Goal: Contribute content: Add original content to the website for others to see

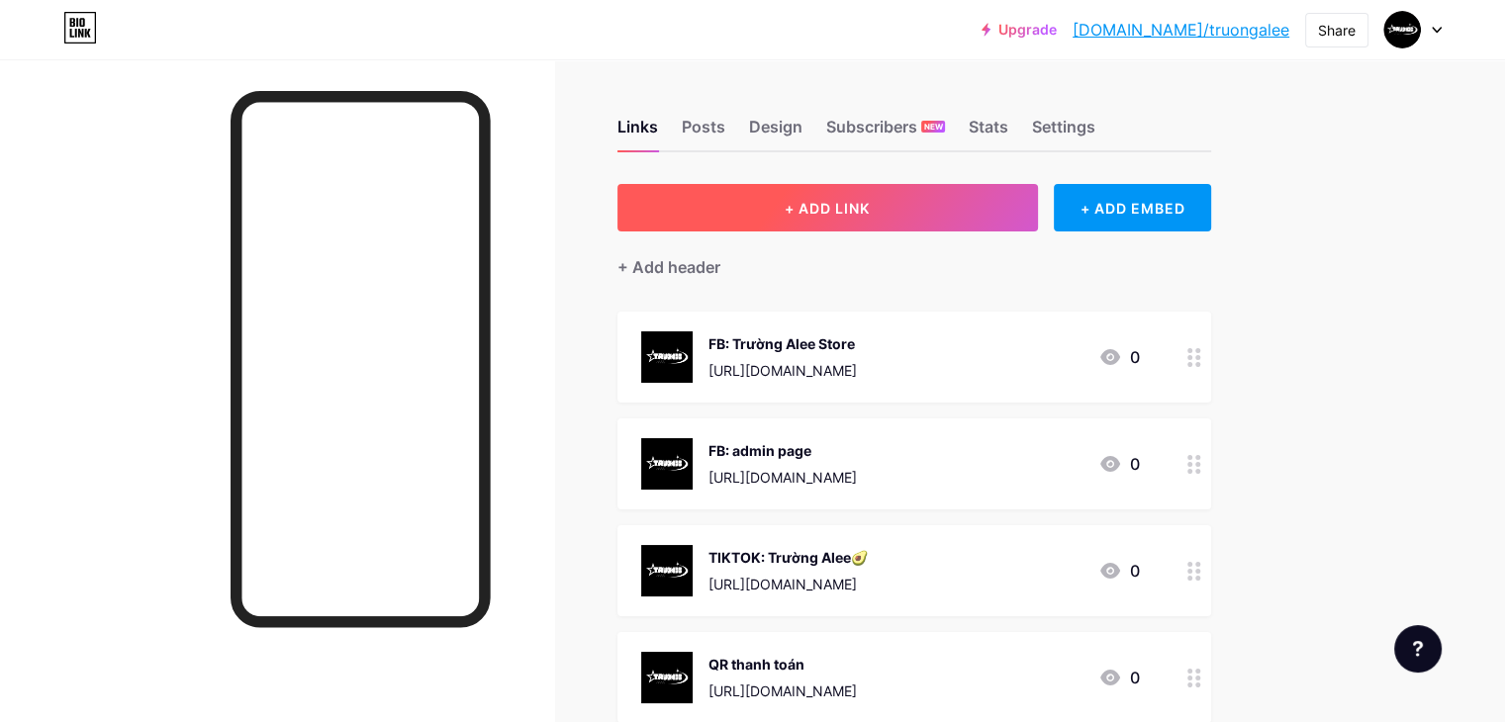
click at [1022, 214] on button "+ ADD LINK" at bounding box center [827, 207] width 420 height 47
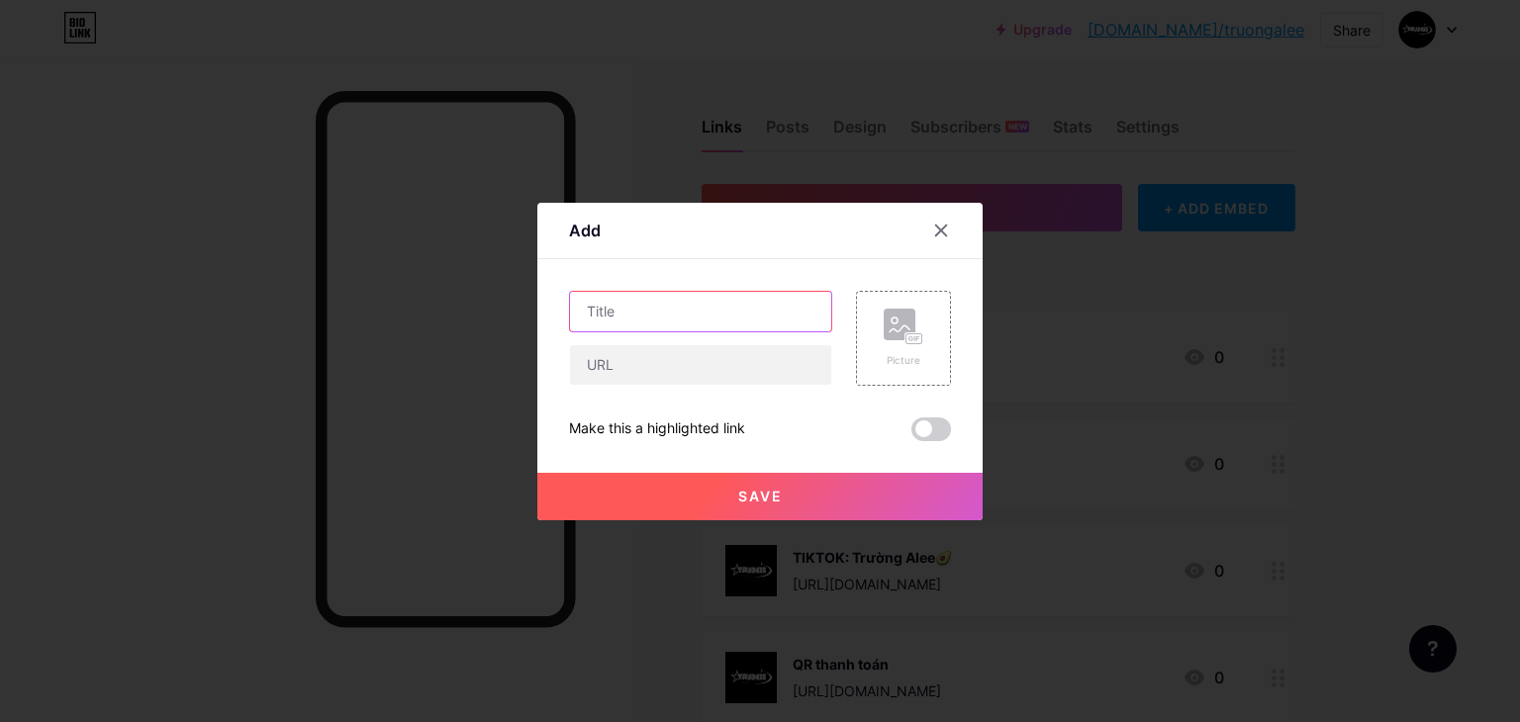
click at [653, 318] on input "text" at bounding box center [700, 312] width 261 height 40
type input "Bảng giá Buff cpm"
click at [665, 364] on input "text" at bounding box center [700, 365] width 261 height 40
paste input "[URL][DOMAIN_NAME]"
type input "[URL][DOMAIN_NAME]"
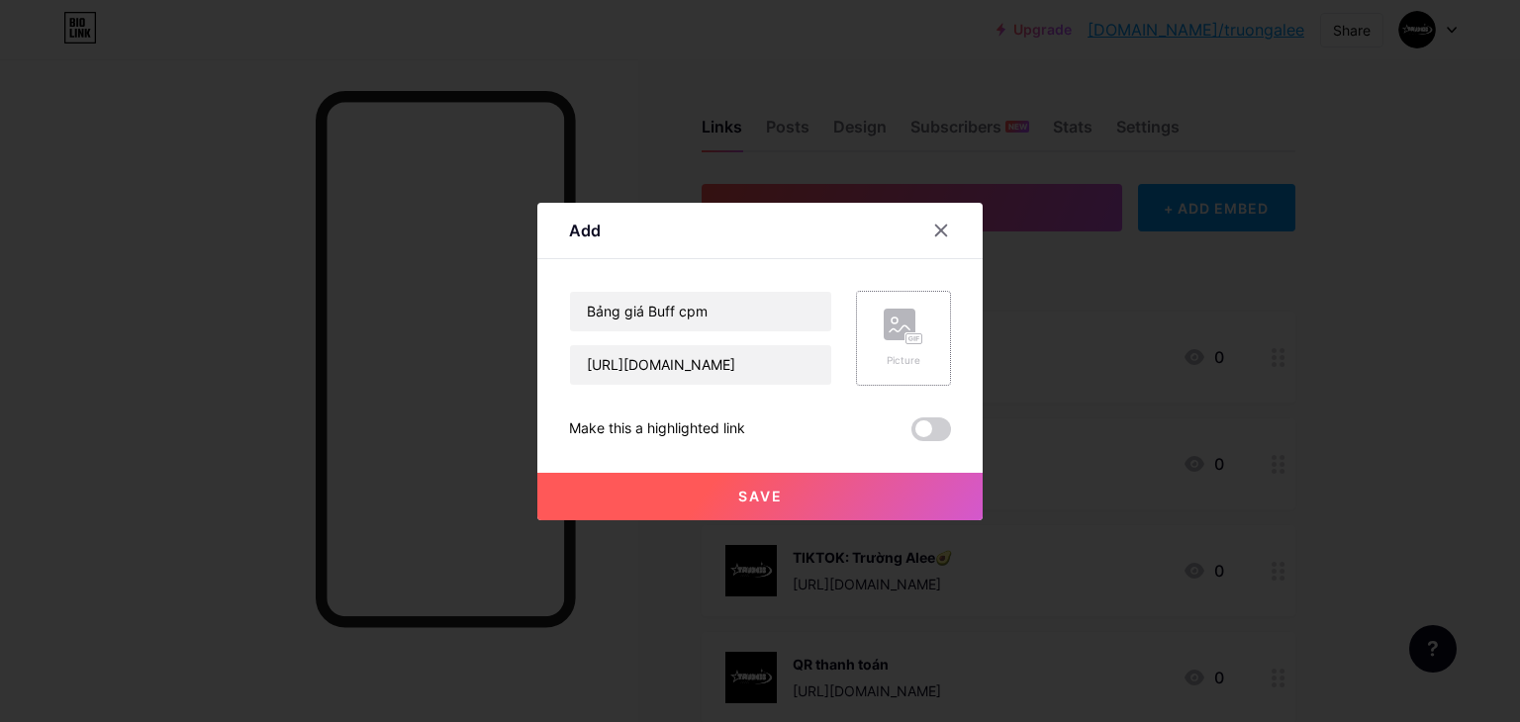
click at [894, 364] on div "Picture" at bounding box center [904, 360] width 40 height 15
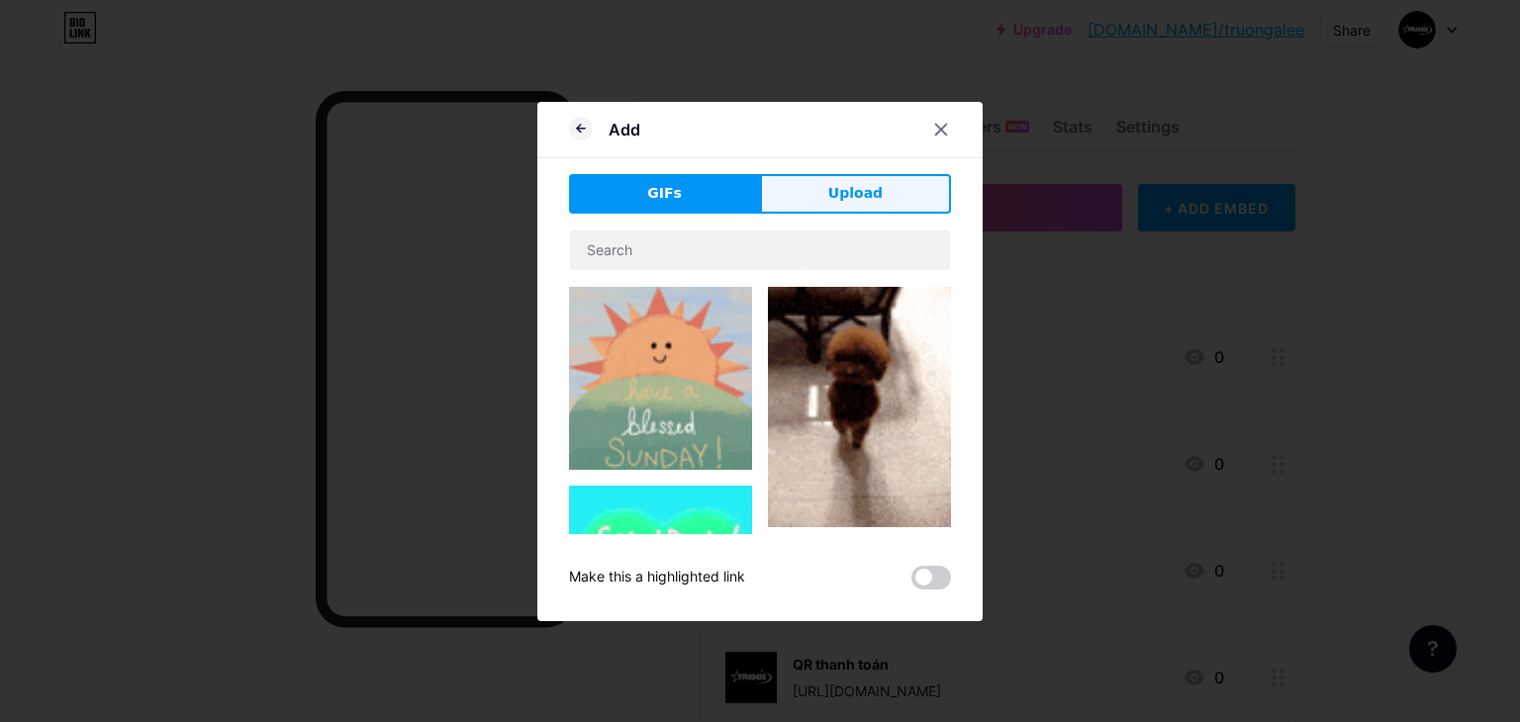
click at [849, 187] on span "Upload" at bounding box center [855, 193] width 54 height 21
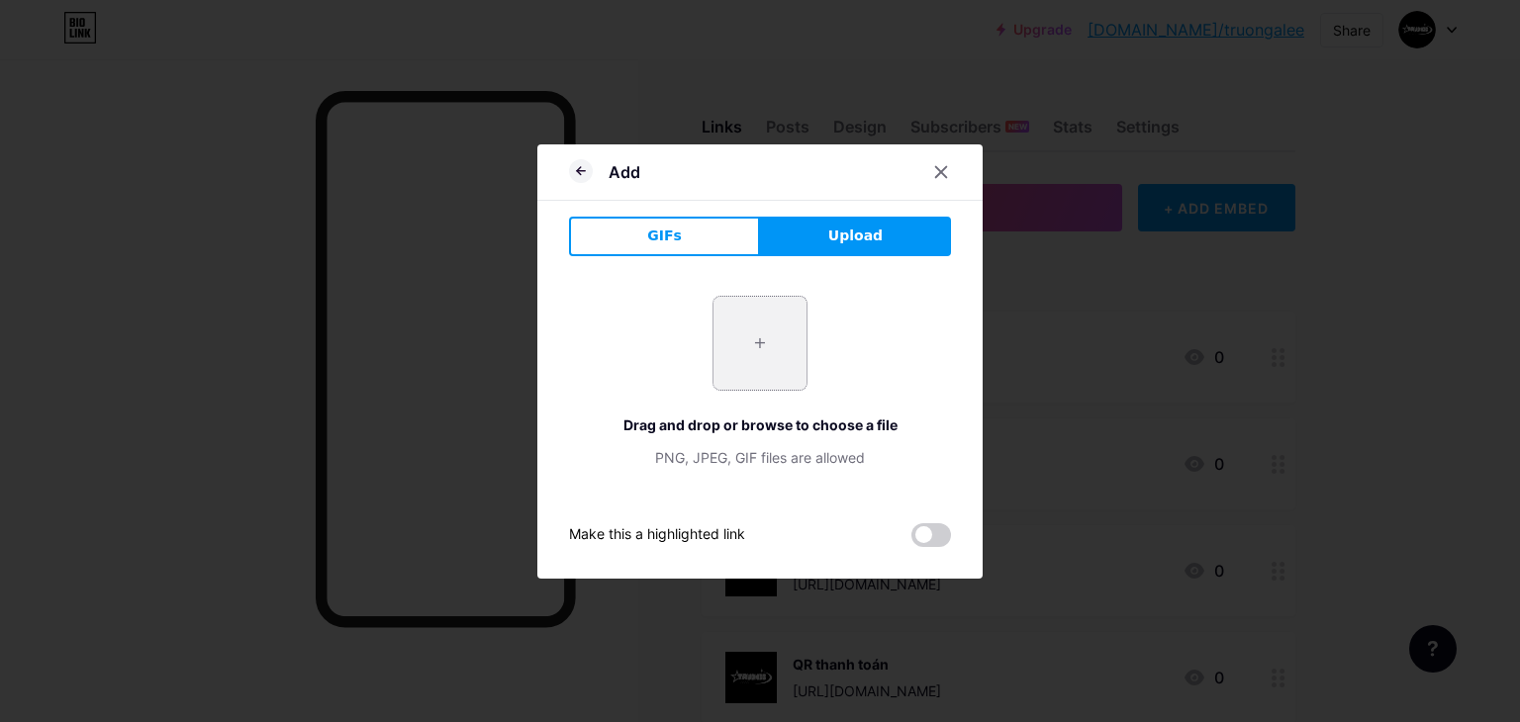
click at [752, 338] on input "file" at bounding box center [759, 343] width 93 height 93
type input "C:\fakepath\Black White Cute Simple Y2k Logo.png"
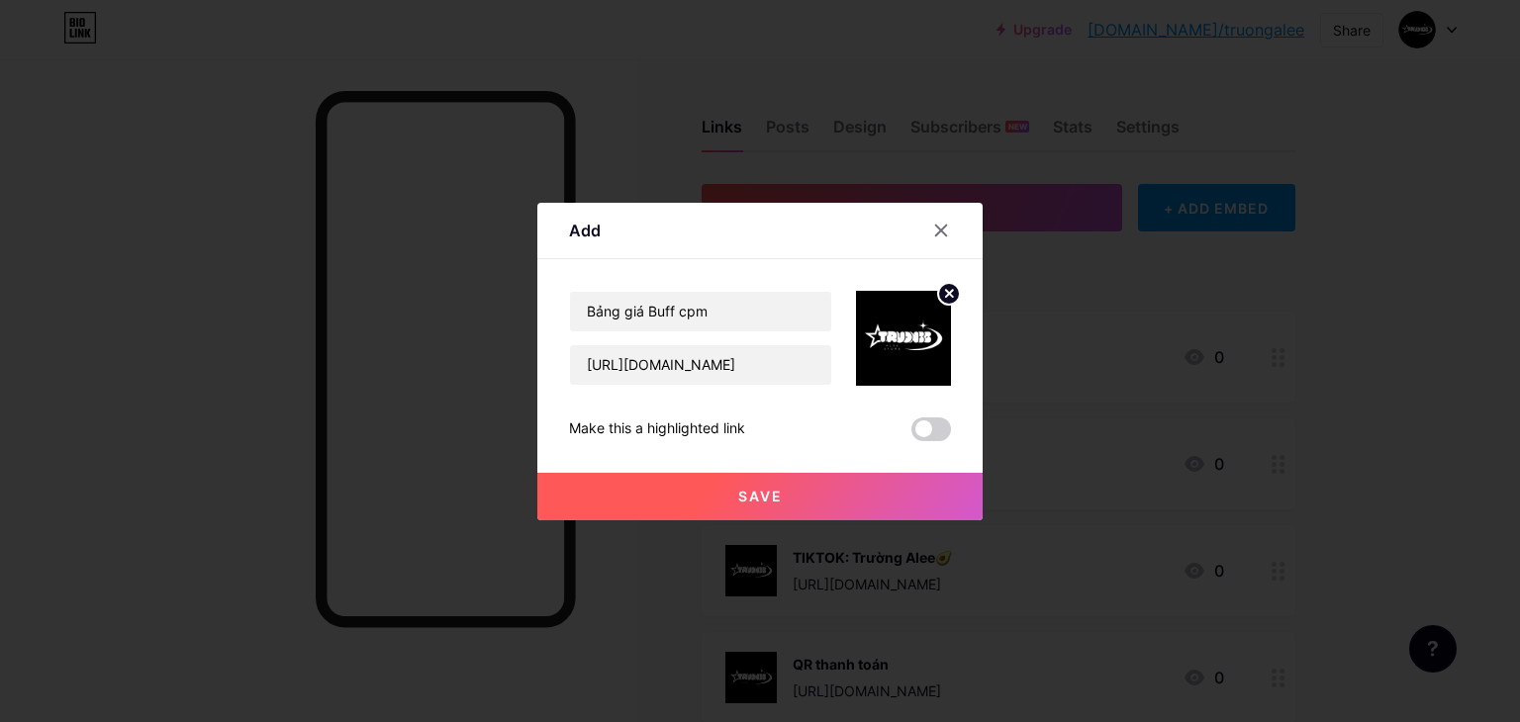
click at [885, 503] on button "Save" at bounding box center [759, 496] width 445 height 47
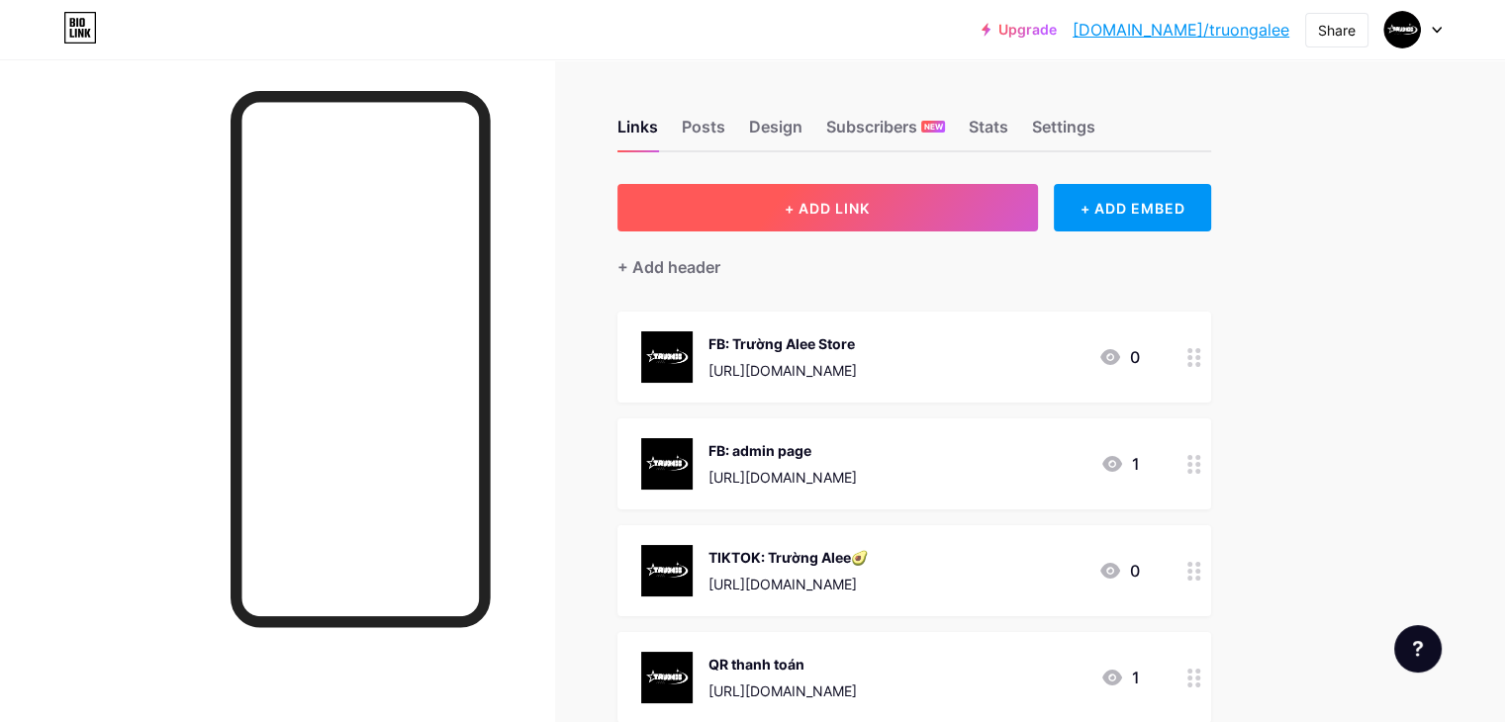
click at [870, 200] on span "+ ADD LINK" at bounding box center [827, 208] width 85 height 17
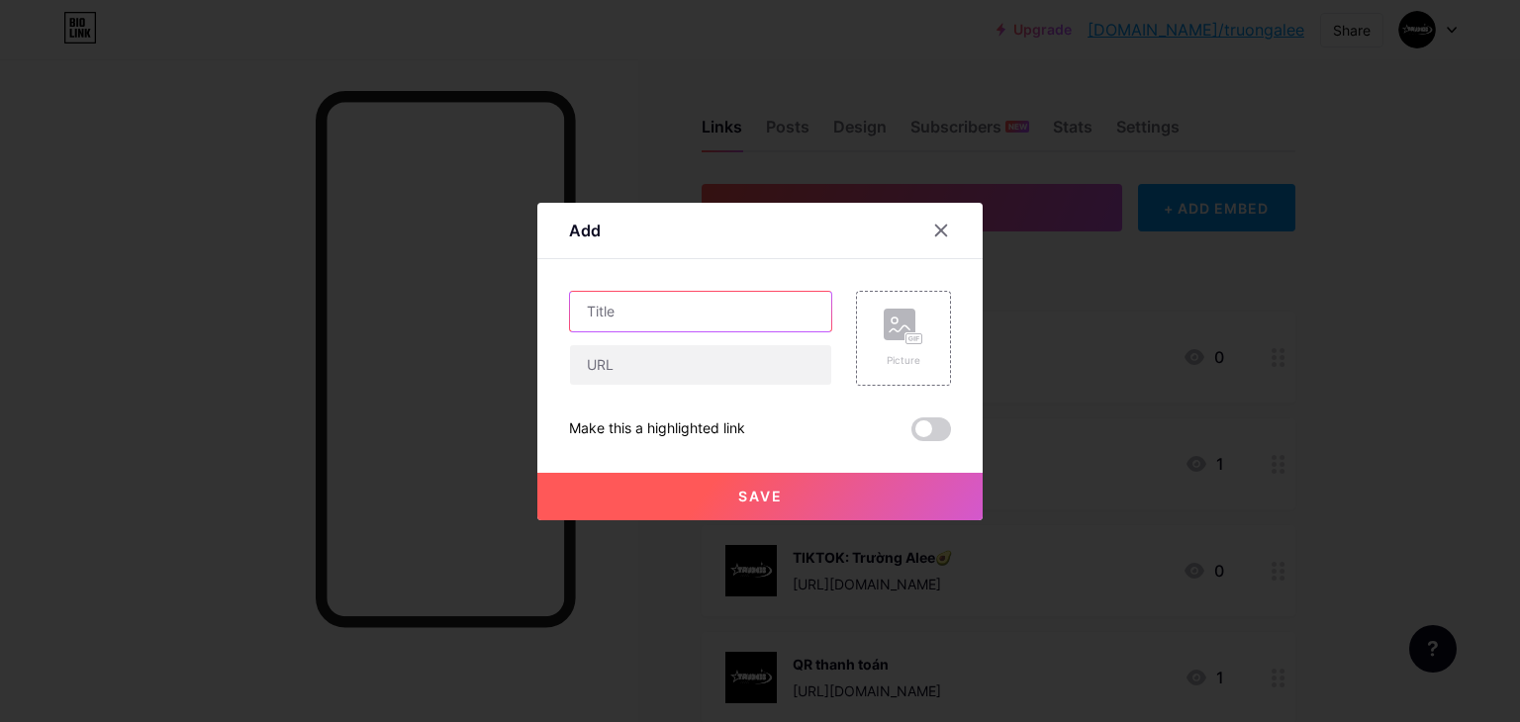
click at [708, 294] on input "text" at bounding box center [700, 312] width 261 height 40
type input "Bảng giá Buff MXH"
click at [692, 357] on input "text" at bounding box center [700, 365] width 261 height 40
paste input "[URL][DOMAIN_NAME]"
type input "[URL][DOMAIN_NAME]"
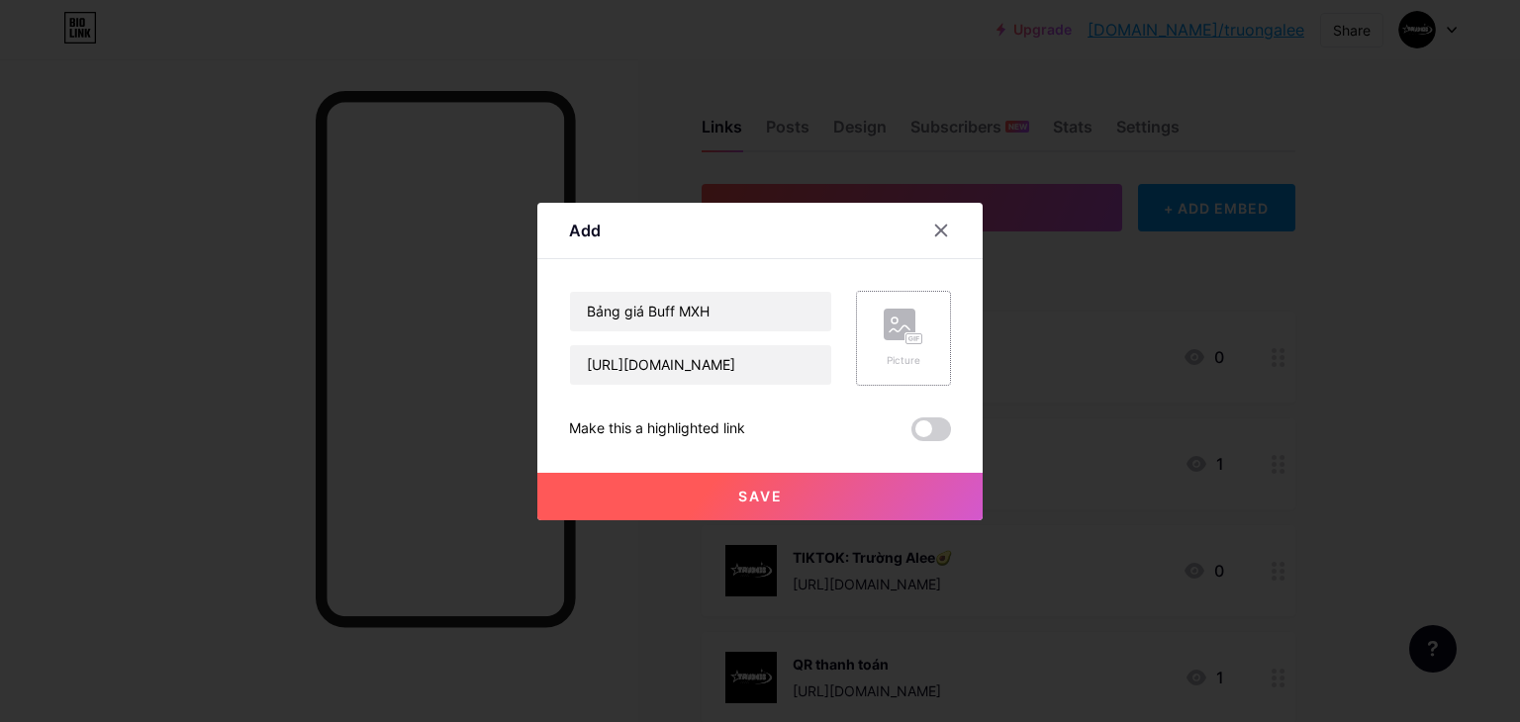
click at [894, 361] on div "Picture" at bounding box center [904, 360] width 40 height 15
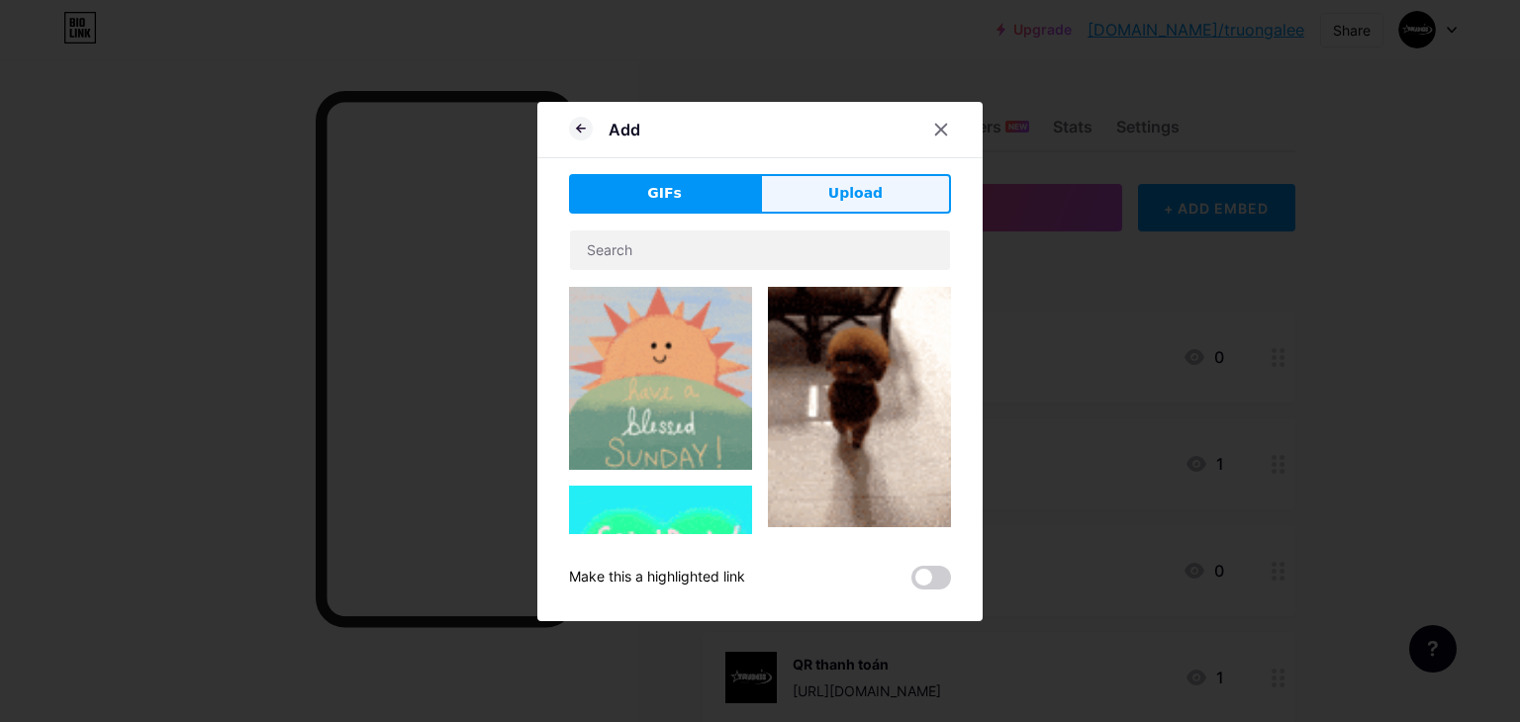
click at [821, 187] on button "Upload" at bounding box center [855, 194] width 191 height 40
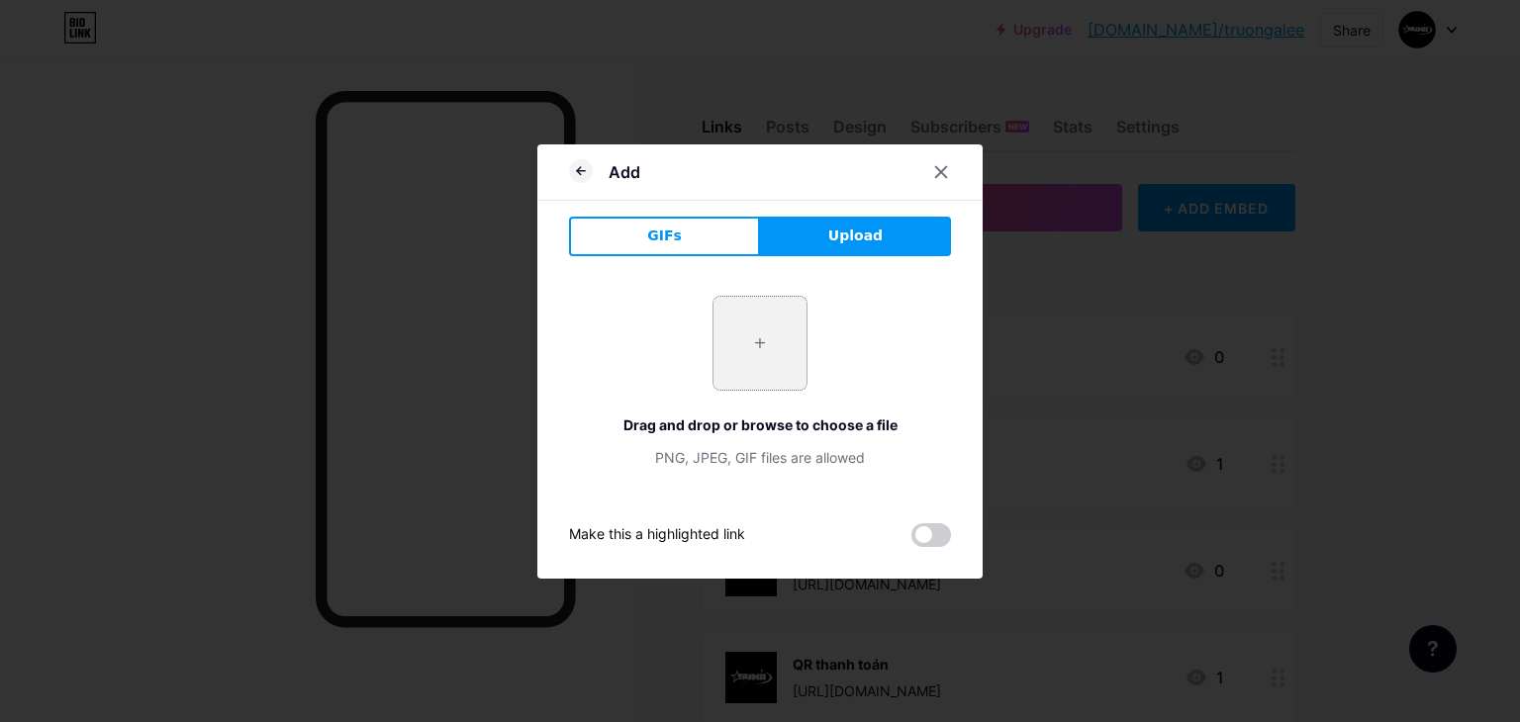
click at [732, 324] on input "file" at bounding box center [759, 343] width 93 height 93
type input "C:\fakepath\Black White Cute Simple Y2k Logo.png"
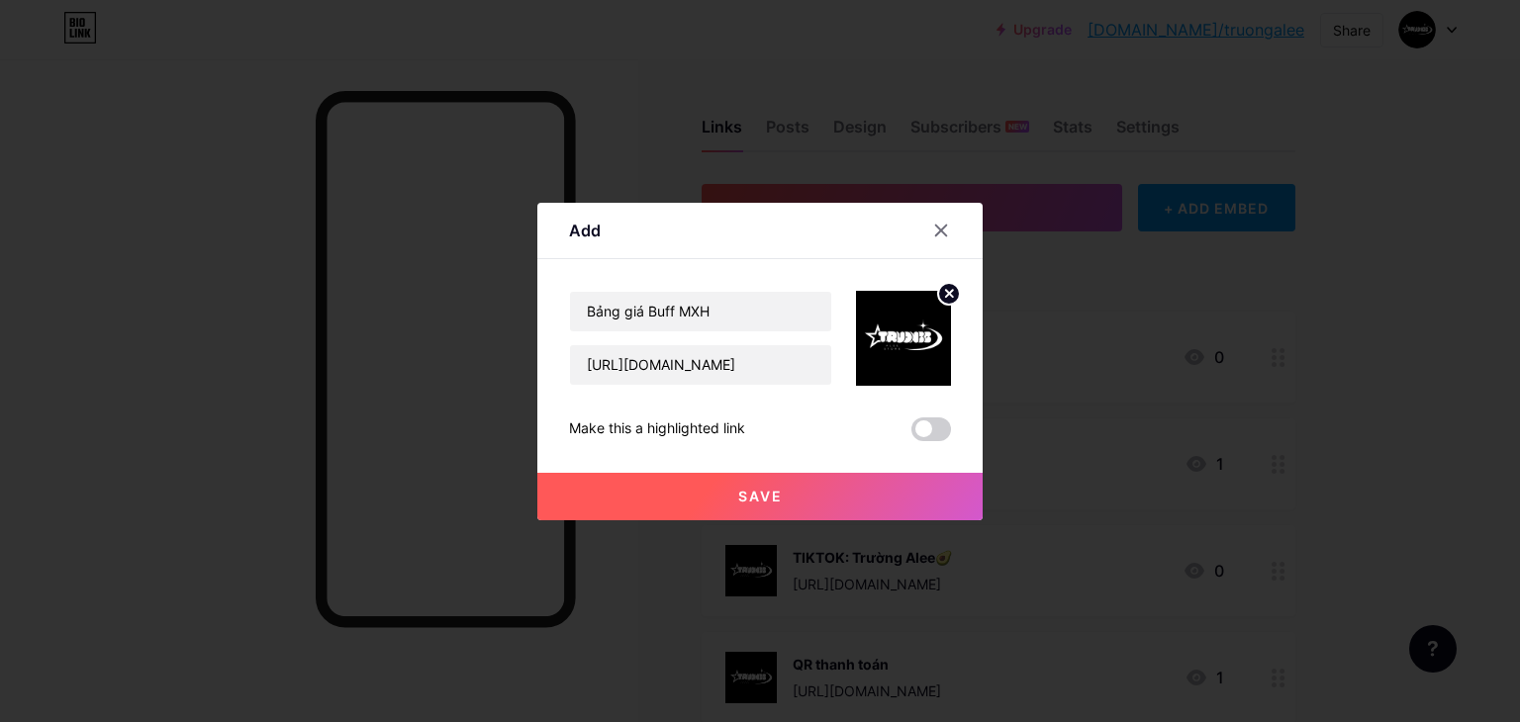
click at [751, 482] on button "Save" at bounding box center [759, 496] width 445 height 47
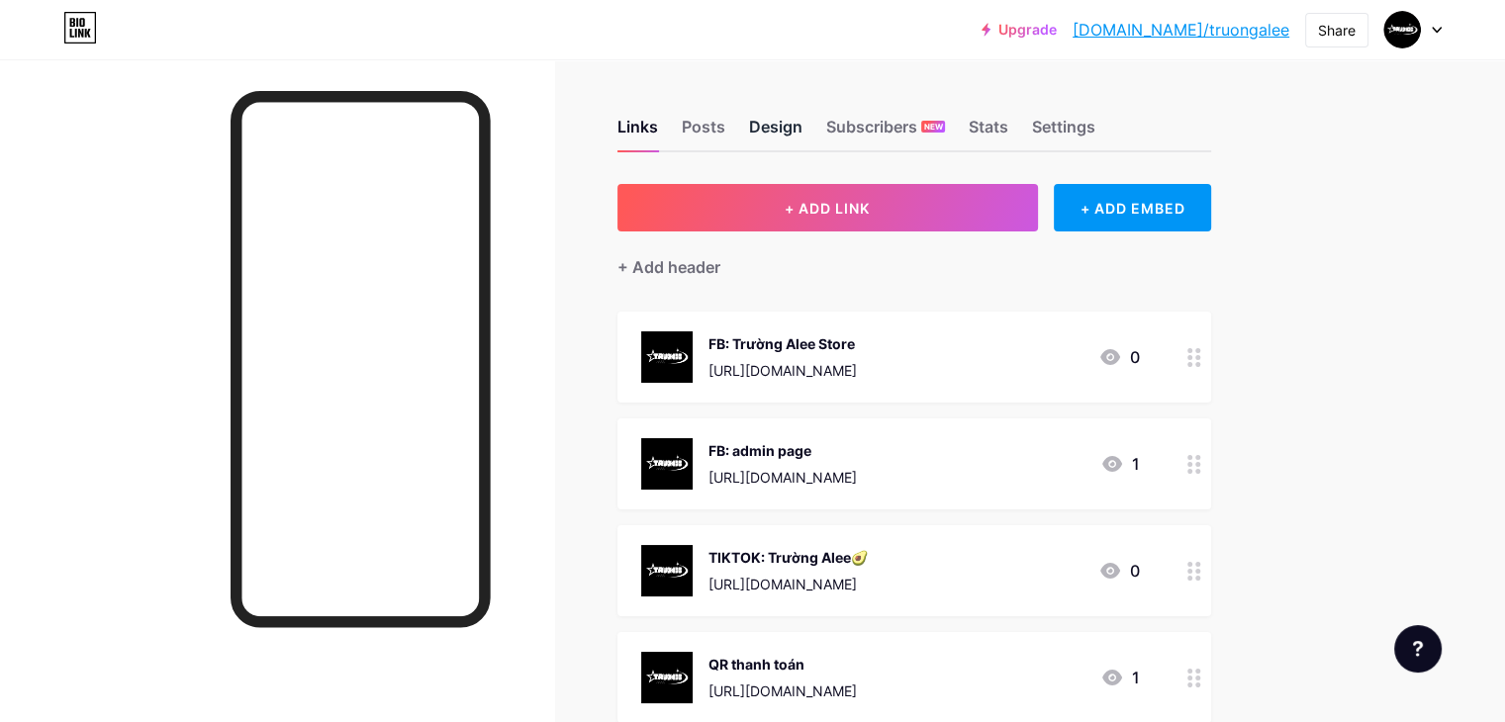
click at [802, 129] on div "Design" at bounding box center [775, 133] width 53 height 36
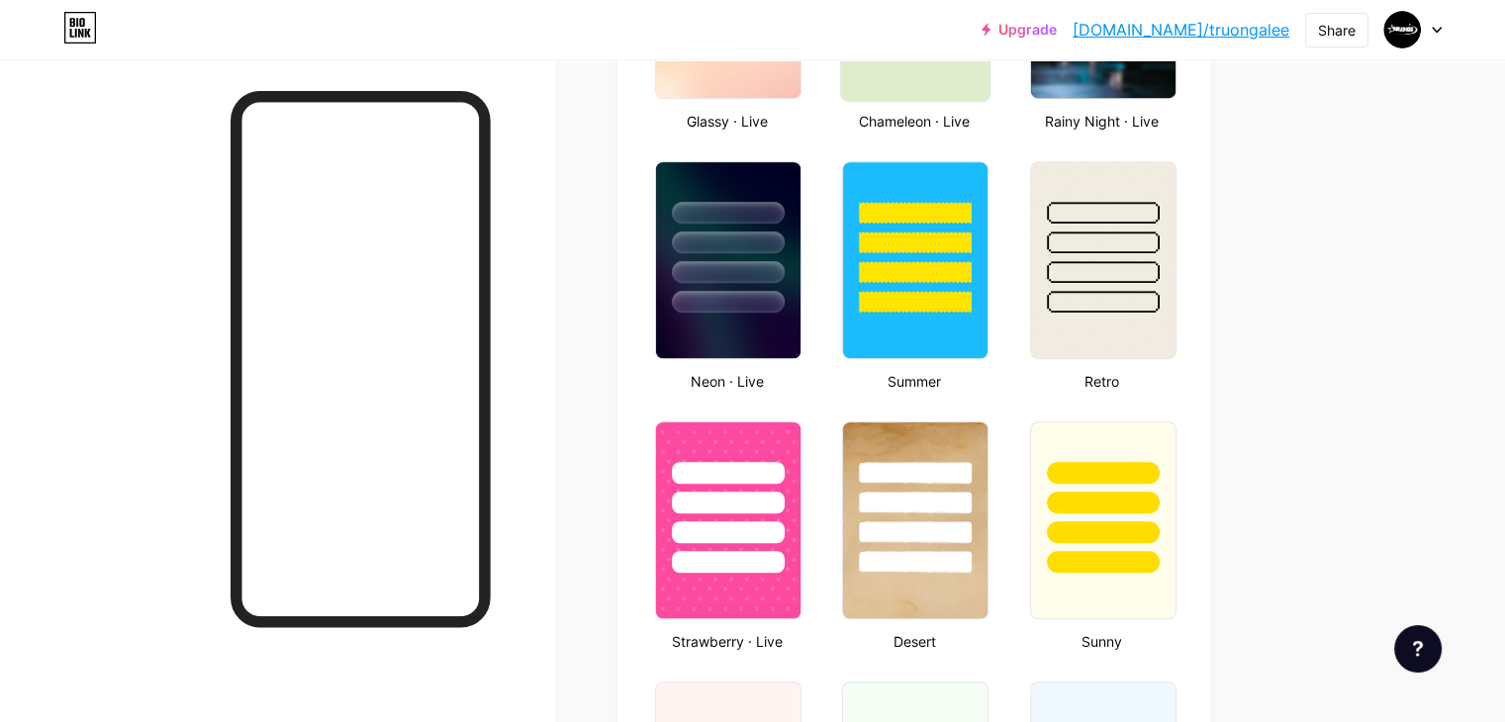
scroll to position [890, 0]
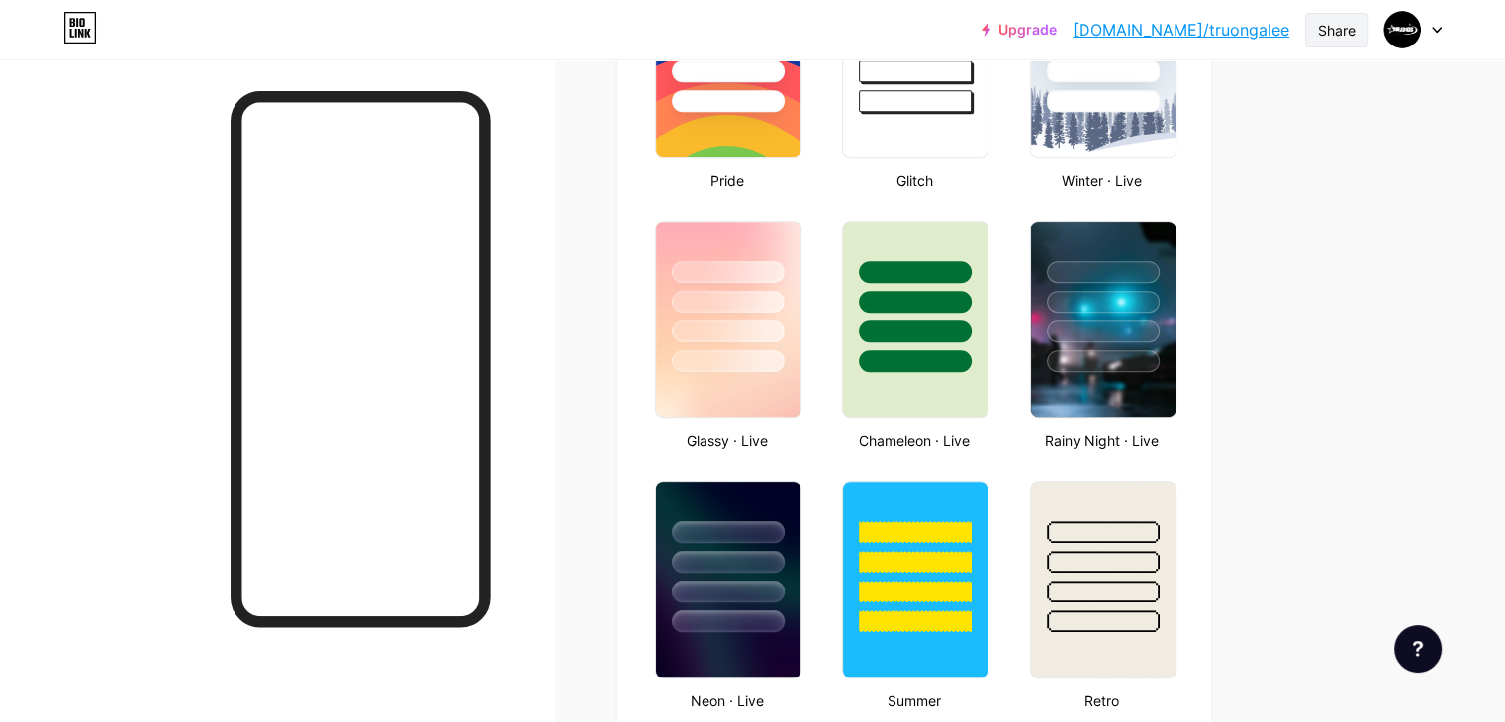
click at [1326, 36] on div "Share" at bounding box center [1337, 30] width 38 height 21
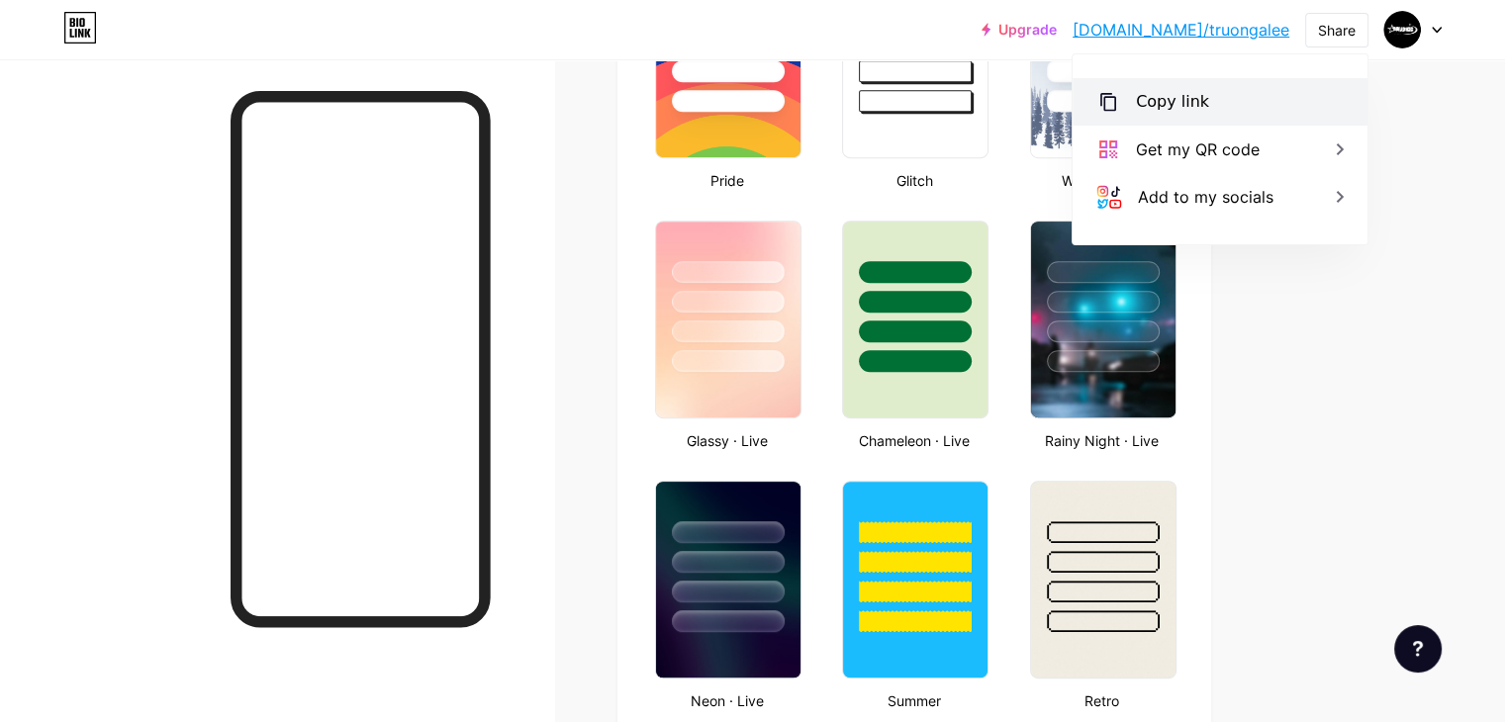
click at [1258, 111] on div "Copy link" at bounding box center [1220, 101] width 295 height 47
